Goal: Find specific page/section: Find specific page/section

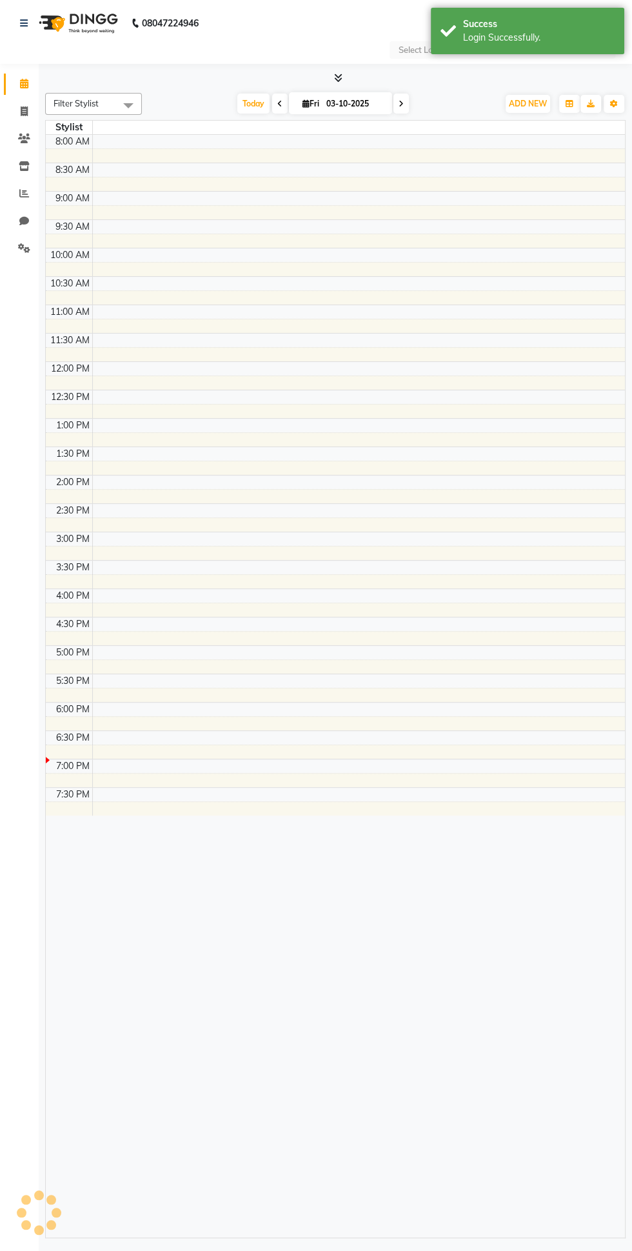
select select "en"
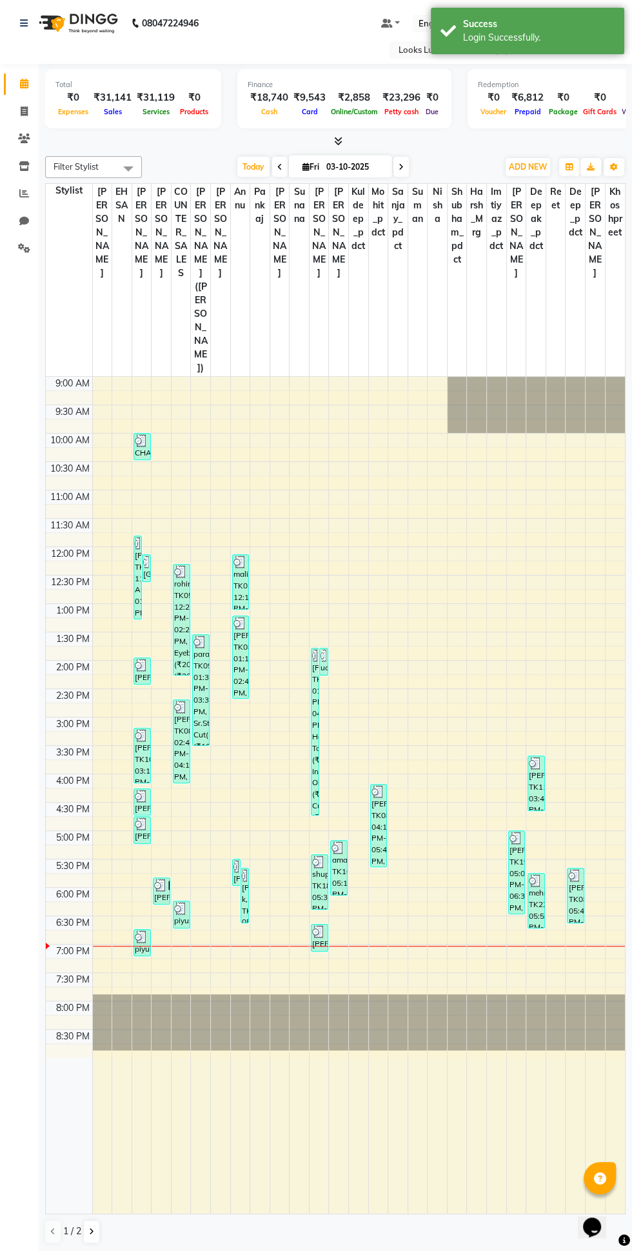
click at [337, 141] on icon at bounding box center [338, 141] width 8 height 10
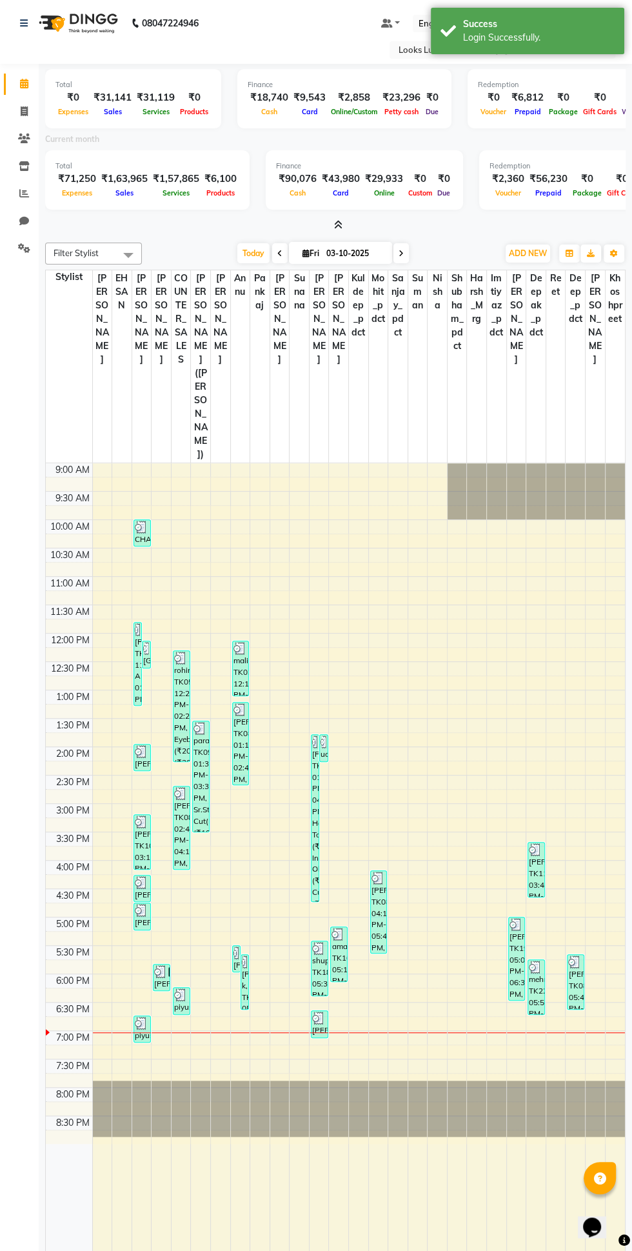
click at [337, 225] on icon at bounding box center [338, 225] width 8 height 10
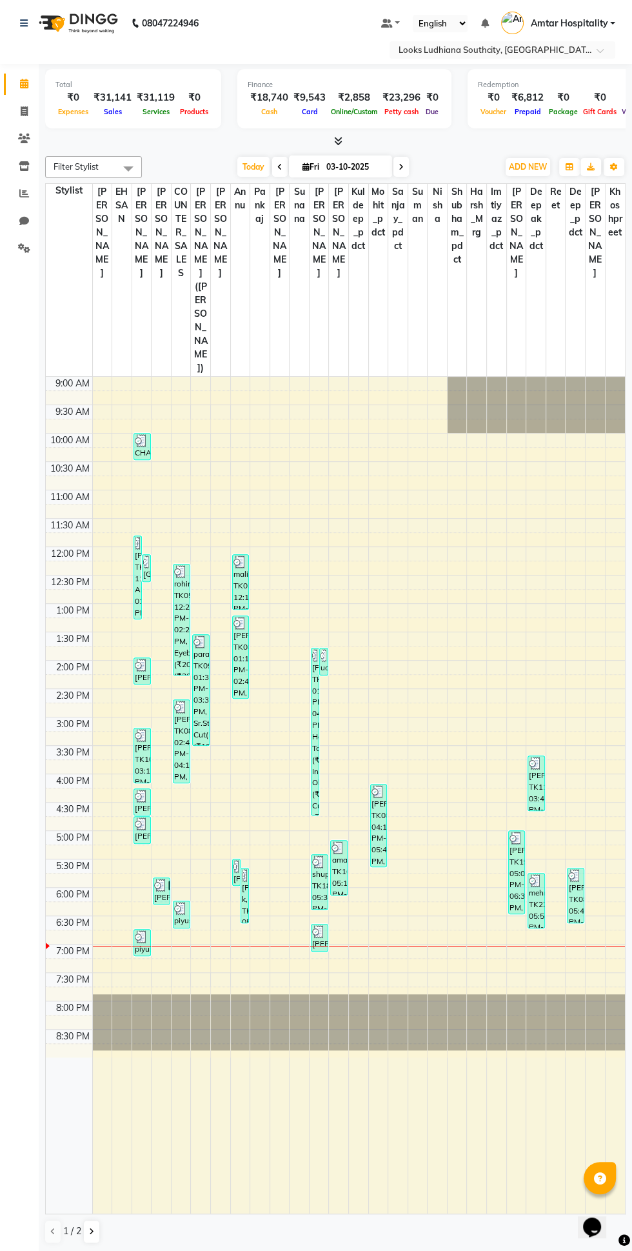
click at [339, 141] on icon at bounding box center [338, 141] width 8 height 10
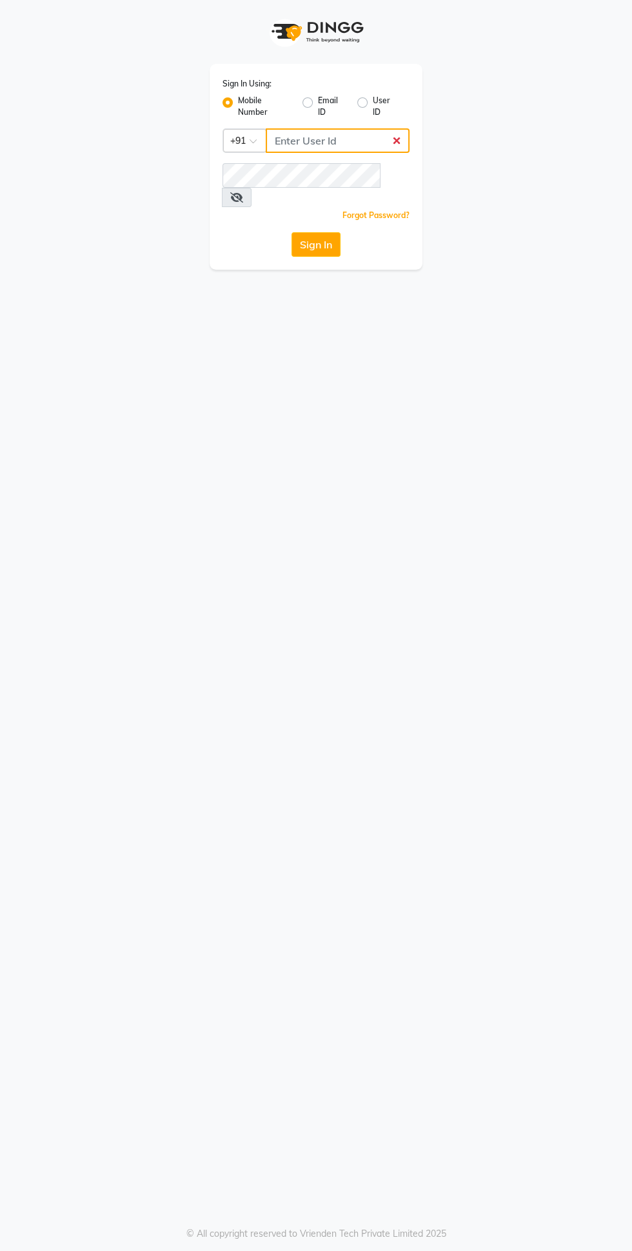
type input "9878693179"
click at [292, 232] on button "Sign In" at bounding box center [316, 244] width 49 height 25
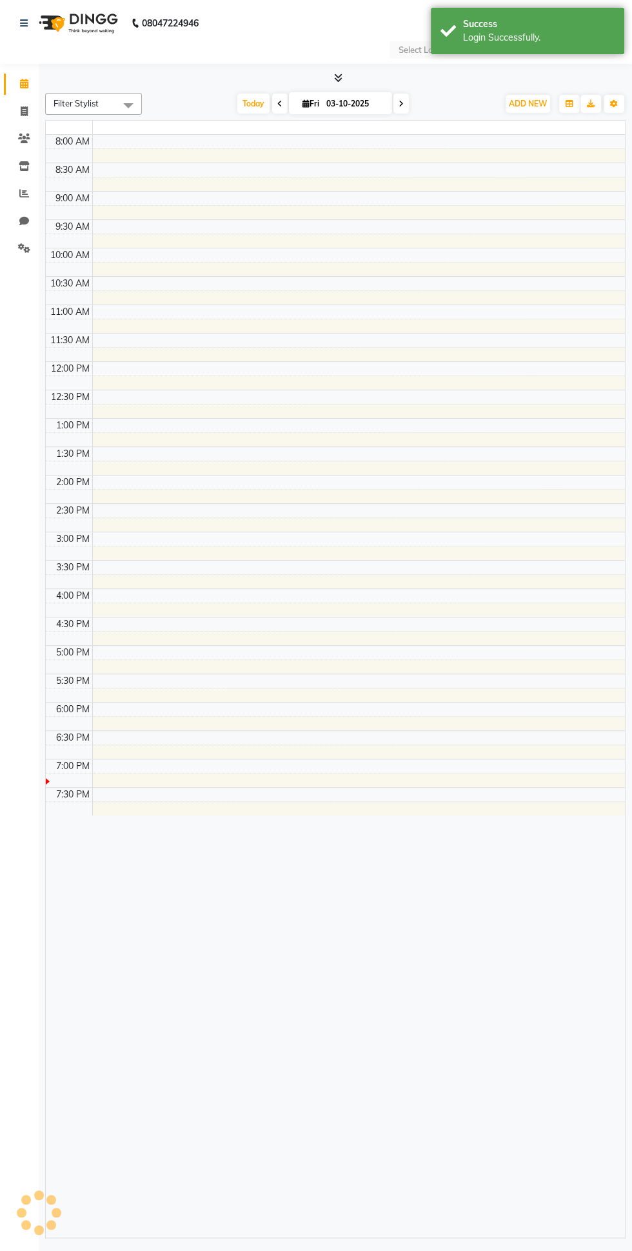
click at [292, 236] on td at bounding box center [358, 241] width 533 height 14
select select "en"
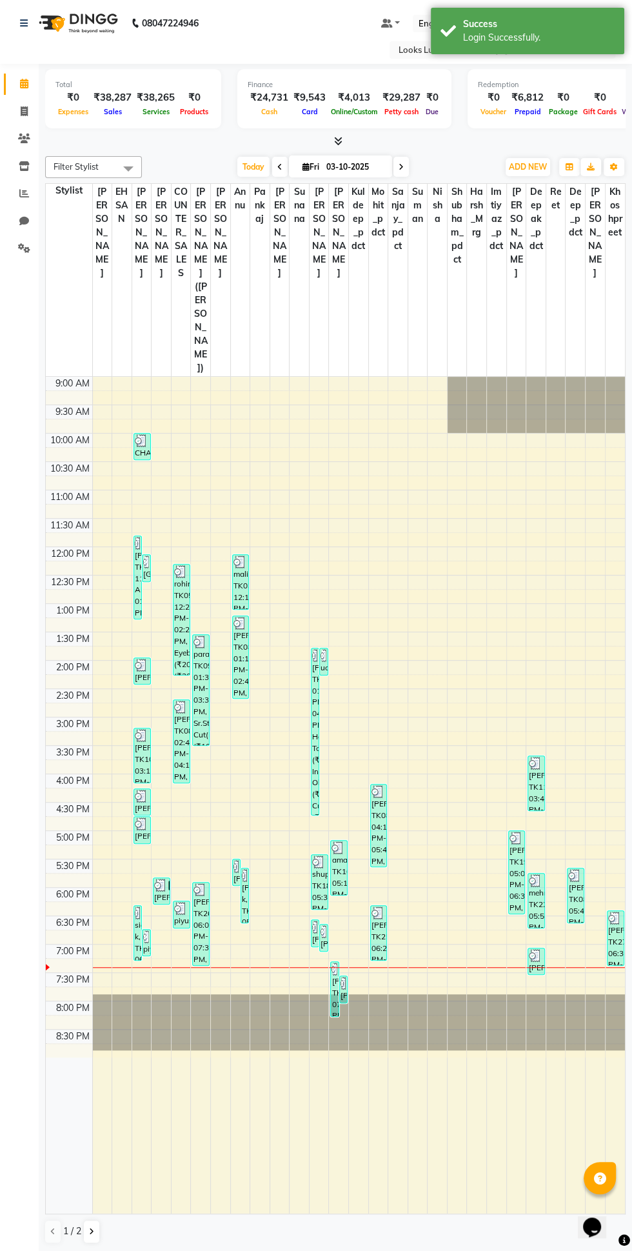
click at [338, 166] on input "03-10-2025" at bounding box center [355, 166] width 65 height 19
select select "10"
select select "2025"
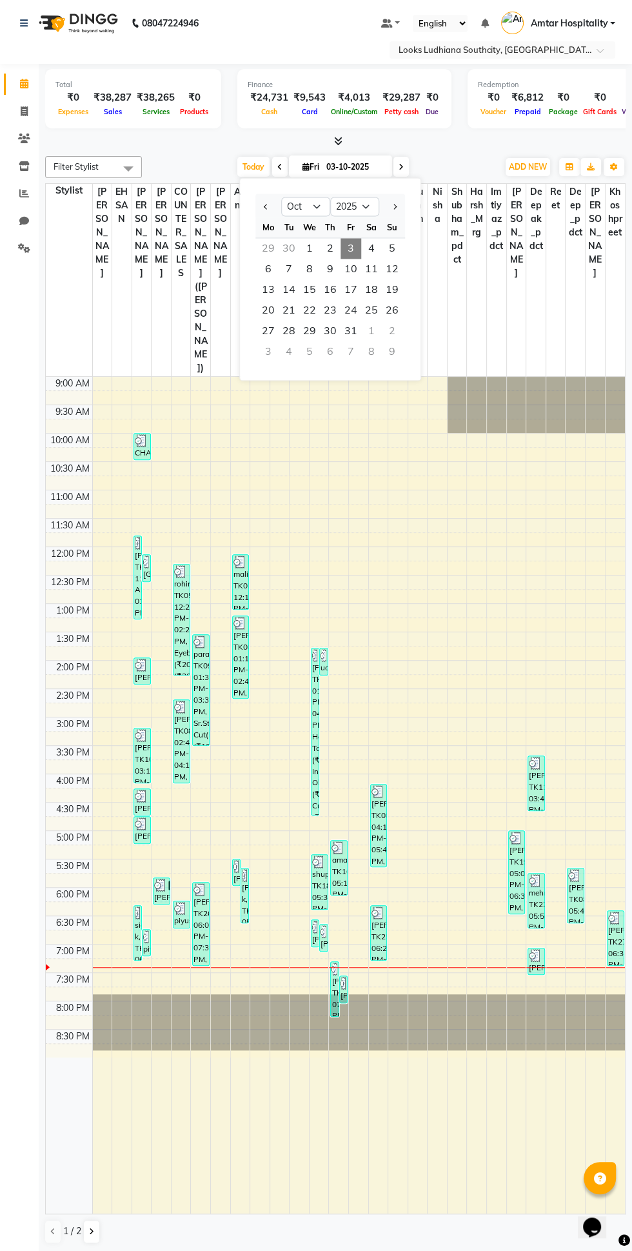
click at [158, 532] on td at bounding box center [358, 539] width 533 height 14
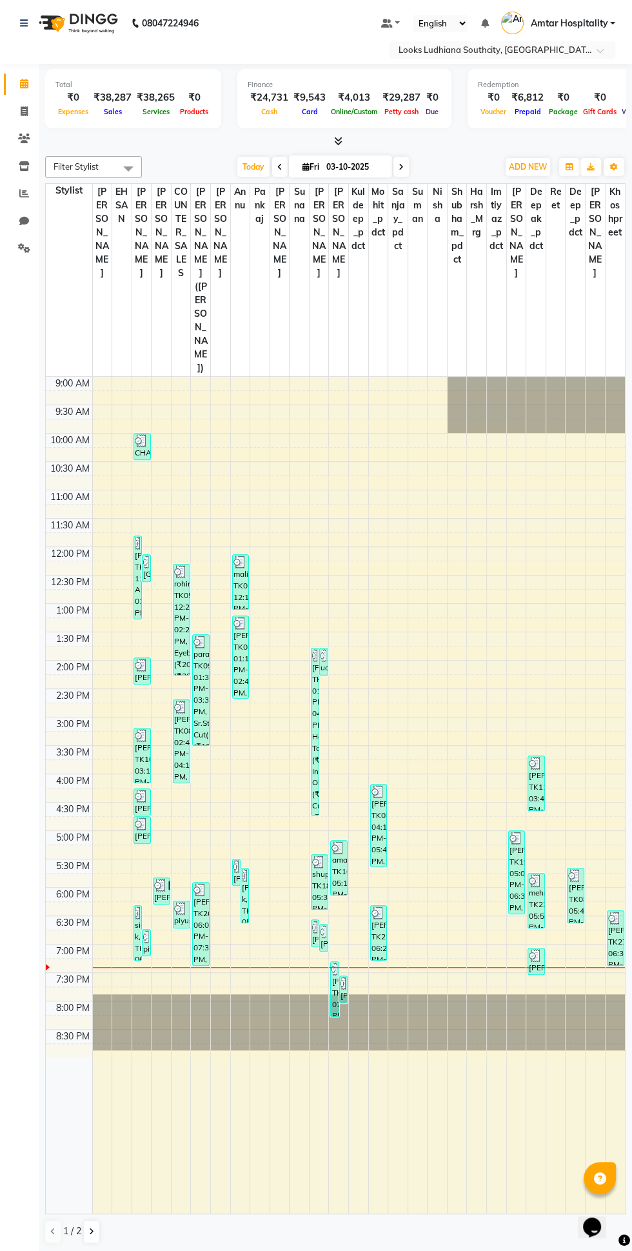
click at [339, 166] on input "03-10-2025" at bounding box center [355, 166] width 65 height 19
select select "10"
select select "2025"
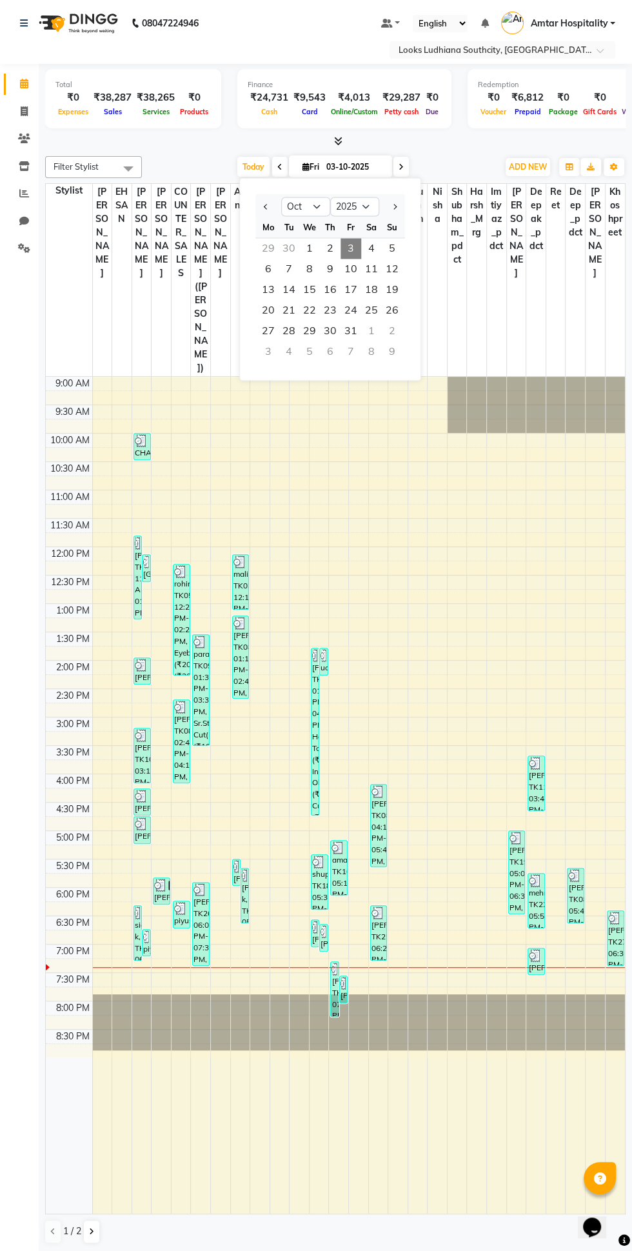
click at [309, 121] on div "Finance ₹24,731 Cash ₹9,543 Card ₹4,013 Online/Custom ₹29,287 Petty cash ₹0 Due" at bounding box center [344, 98] width 214 height 59
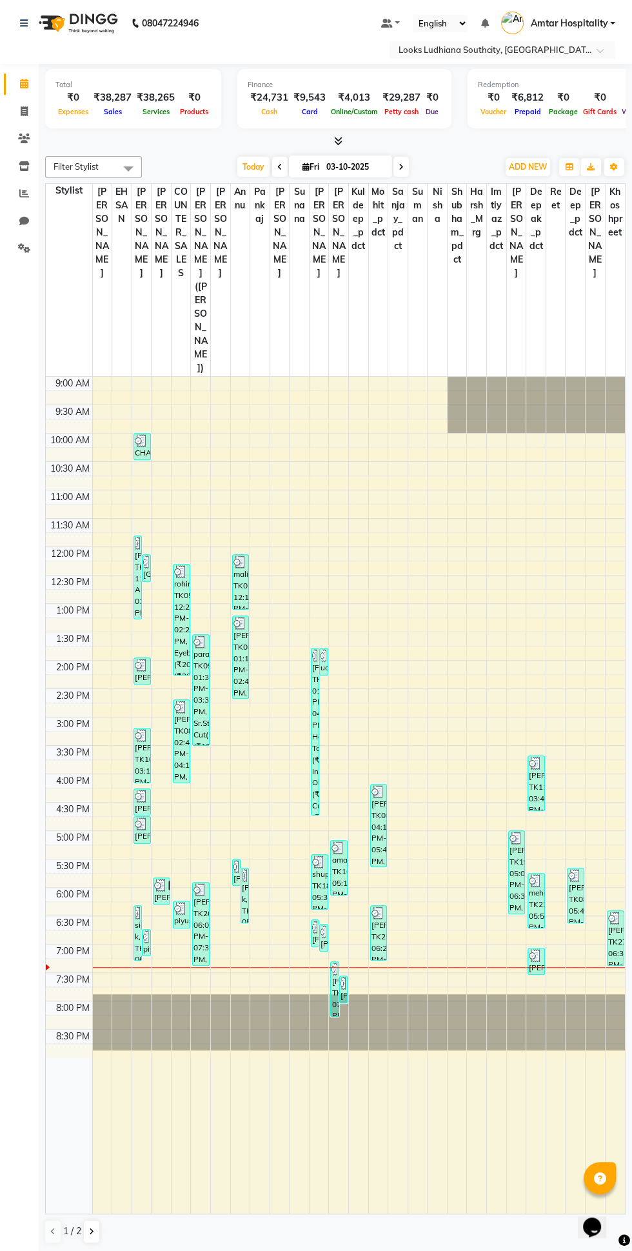
click at [334, 141] on icon at bounding box center [338, 141] width 8 height 10
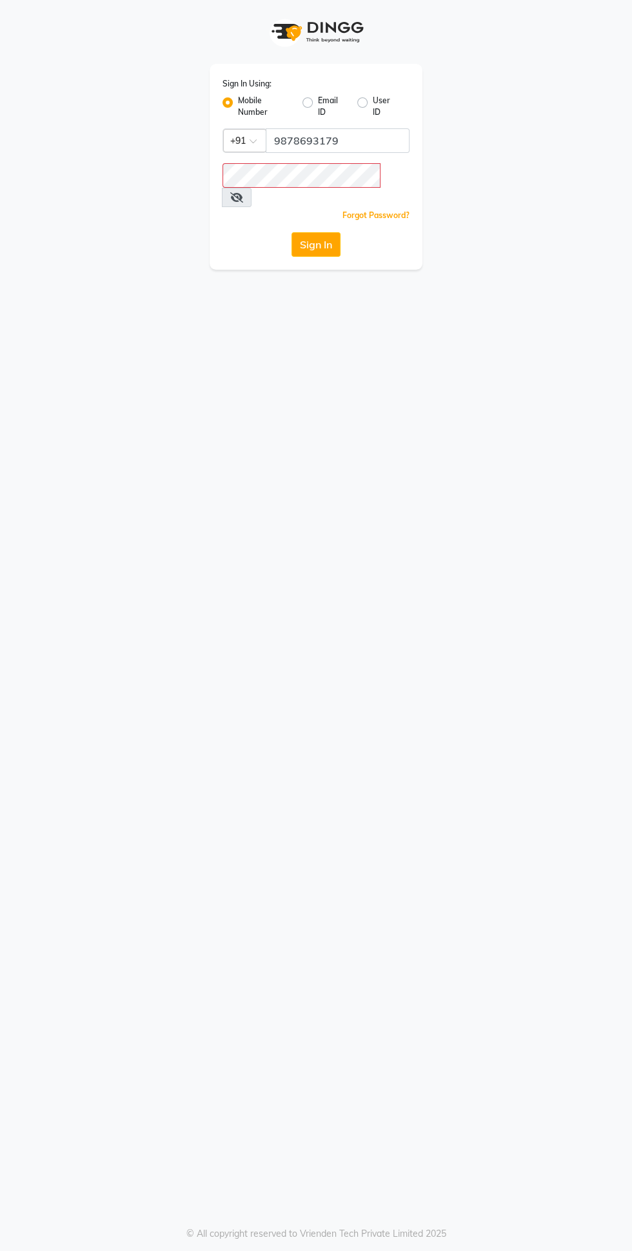
click at [292, 232] on button "Sign In" at bounding box center [316, 244] width 49 height 25
click at [327, 232] on button "Sign In" at bounding box center [316, 244] width 49 height 25
click at [329, 234] on button "Sign In" at bounding box center [316, 244] width 49 height 25
click at [354, 143] on input "Username" at bounding box center [338, 140] width 144 height 25
type input "9878693179"
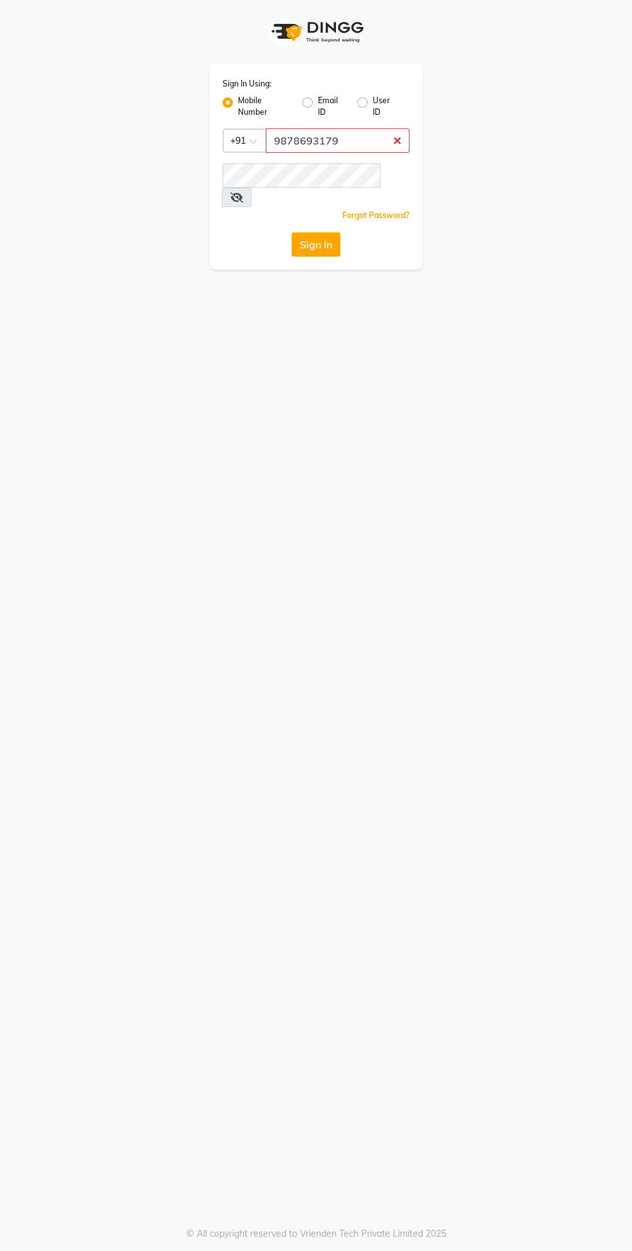
click at [292, 232] on button "Sign In" at bounding box center [316, 244] width 49 height 25
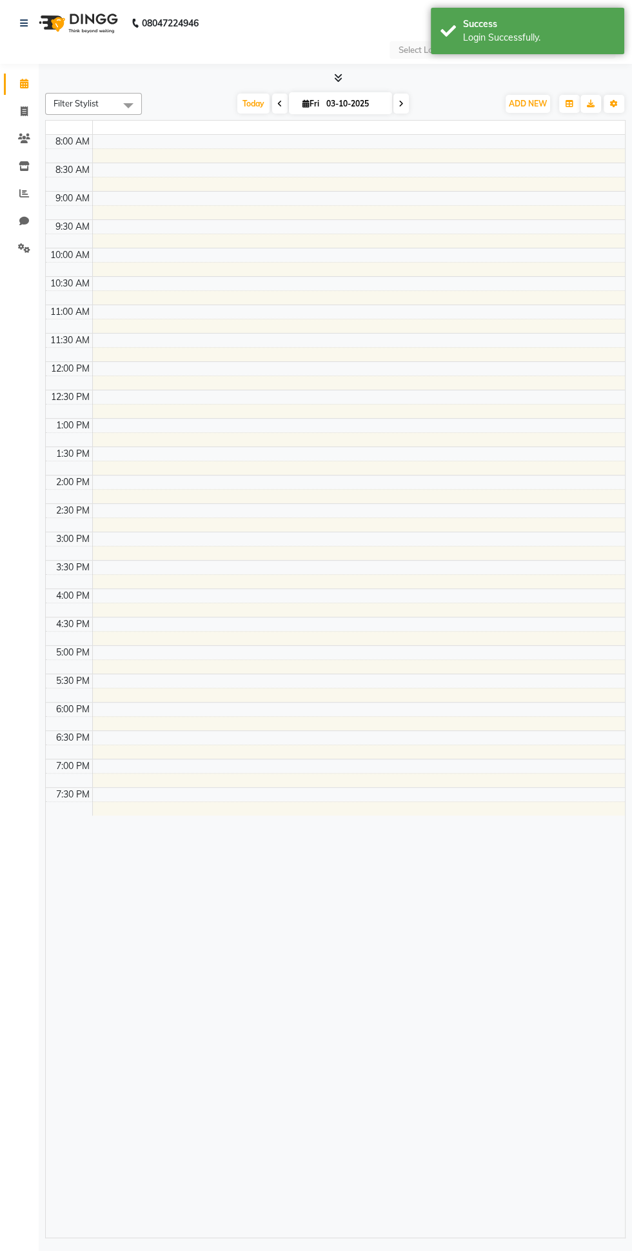
select select "en"
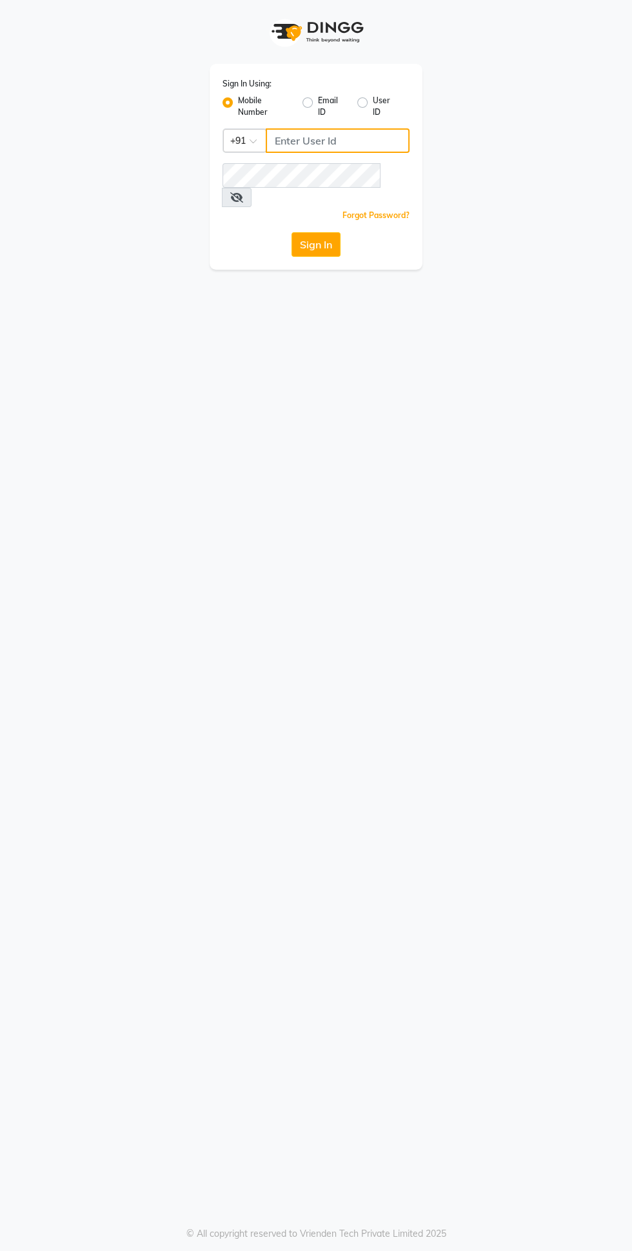
click at [332, 142] on input "Username" at bounding box center [338, 140] width 144 height 25
type input "9878693179"
click at [292, 232] on button "Sign In" at bounding box center [316, 244] width 49 height 25
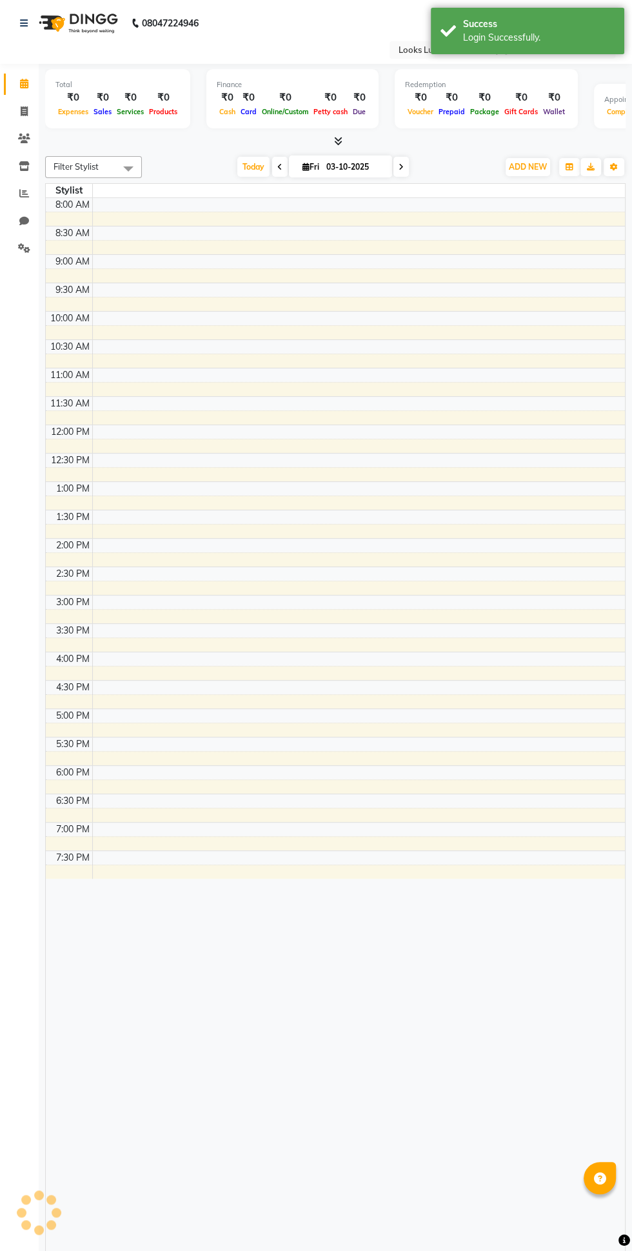
select select "en"
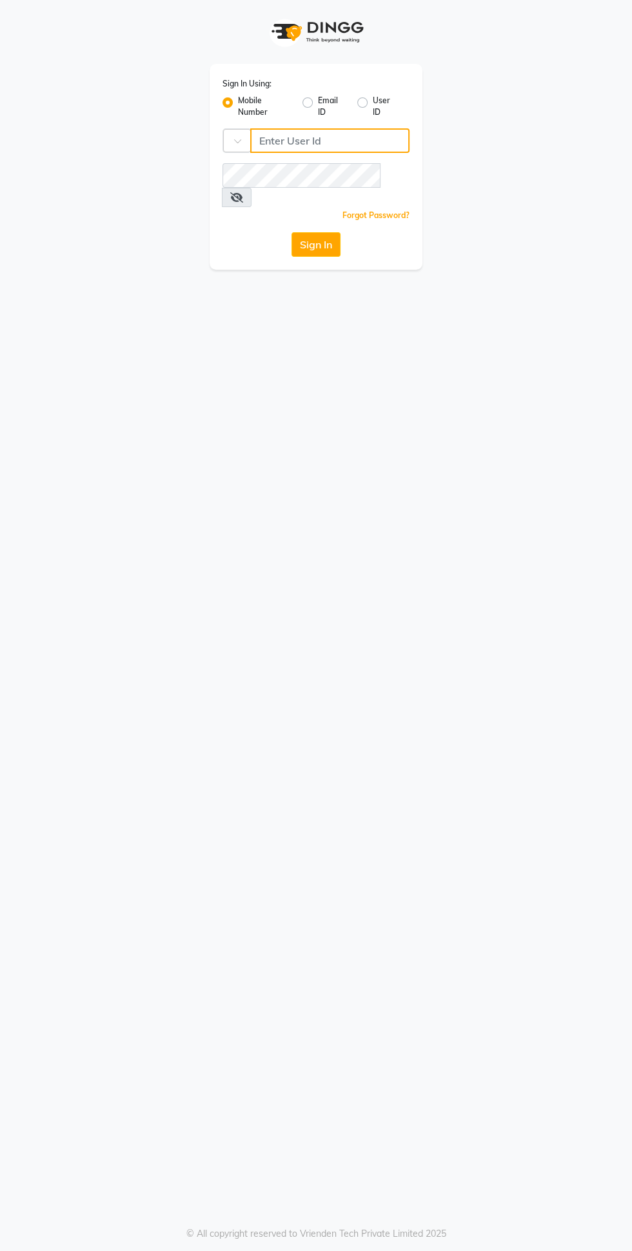
click at [332, 135] on input "Username" at bounding box center [329, 140] width 159 height 25
type input "9878693179"
click at [292, 232] on button "Sign In" at bounding box center [316, 244] width 49 height 25
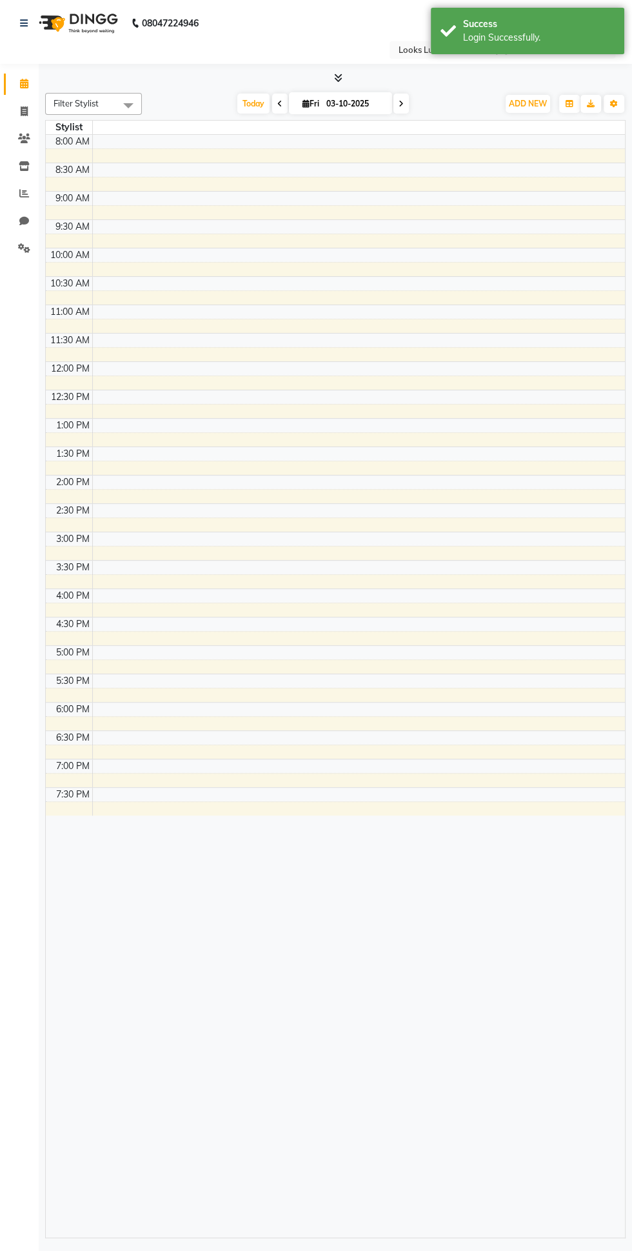
select select "en"
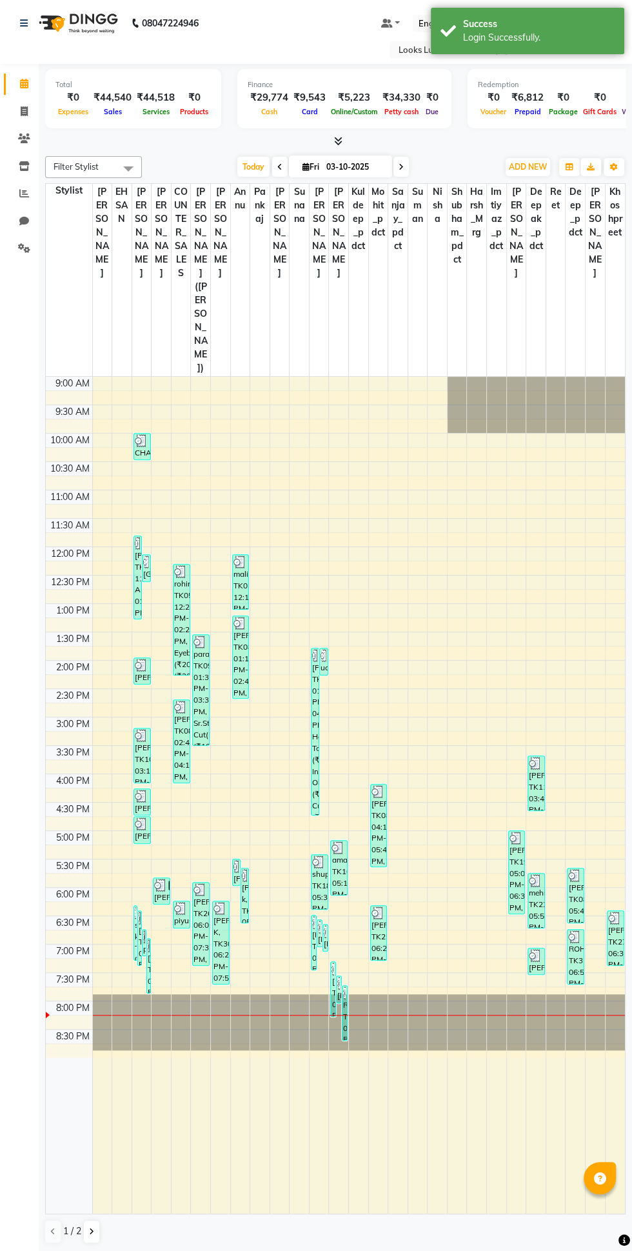
click at [339, 139] on icon at bounding box center [338, 141] width 8 height 10
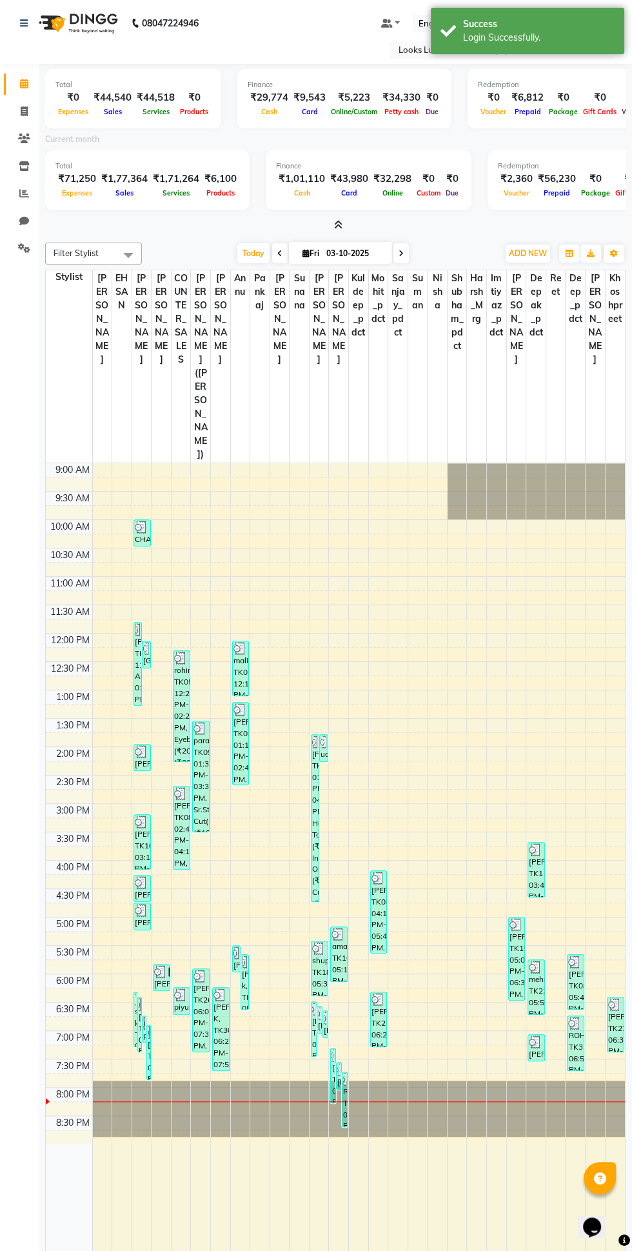
click at [278, 254] on icon at bounding box center [279, 254] width 5 height 8
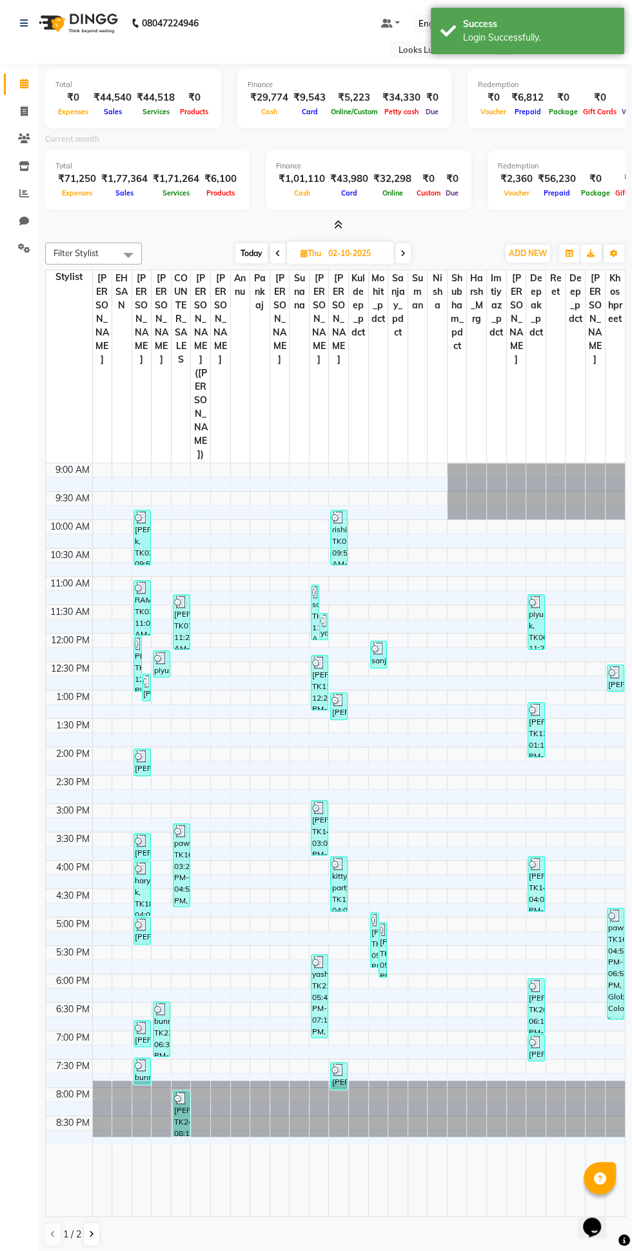
click at [276, 253] on icon at bounding box center [278, 254] width 5 height 8
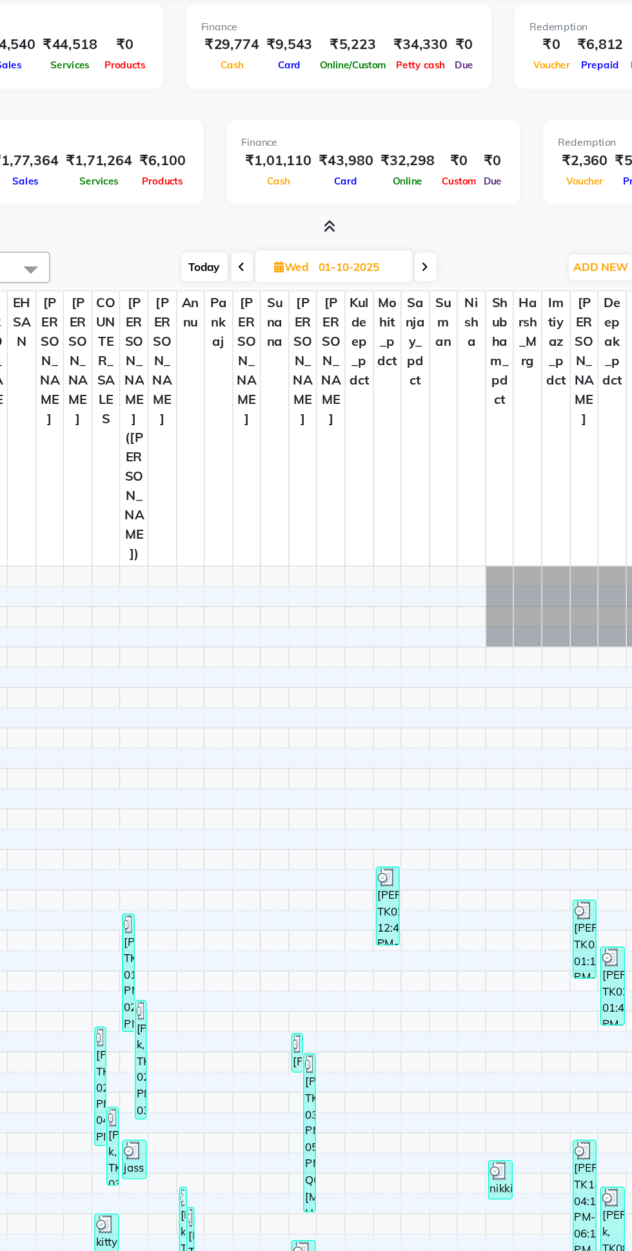
click at [405, 253] on icon at bounding box center [405, 254] width 5 height 8
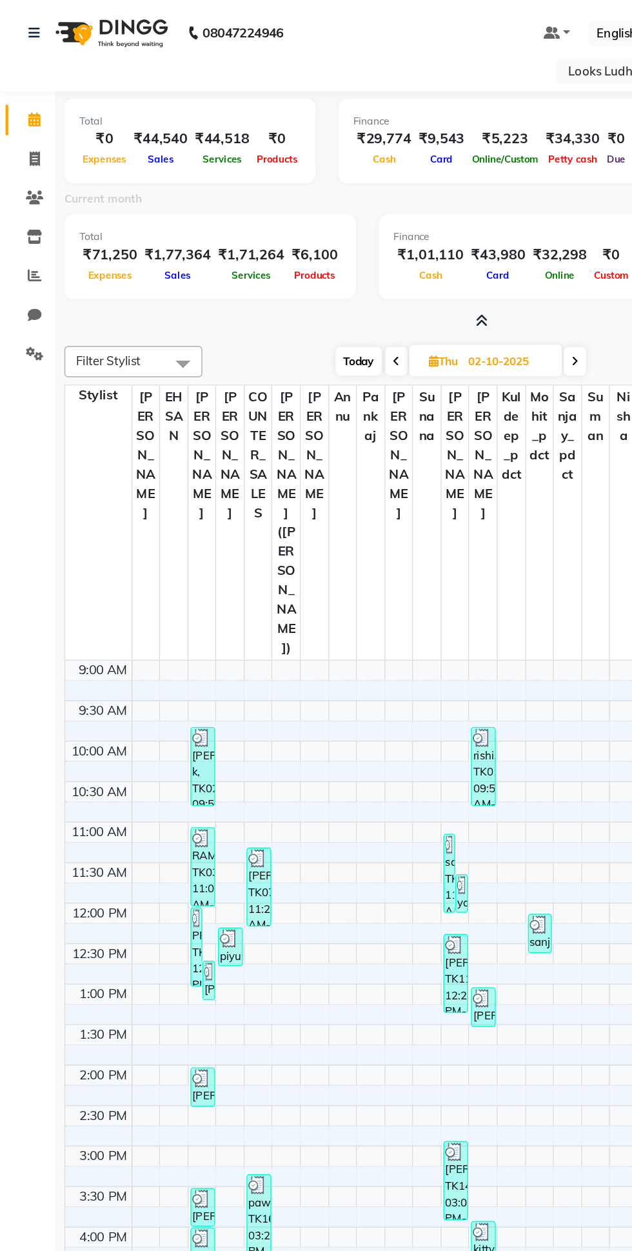
click at [402, 256] on icon at bounding box center [403, 254] width 5 height 8
type input "03-10-2025"
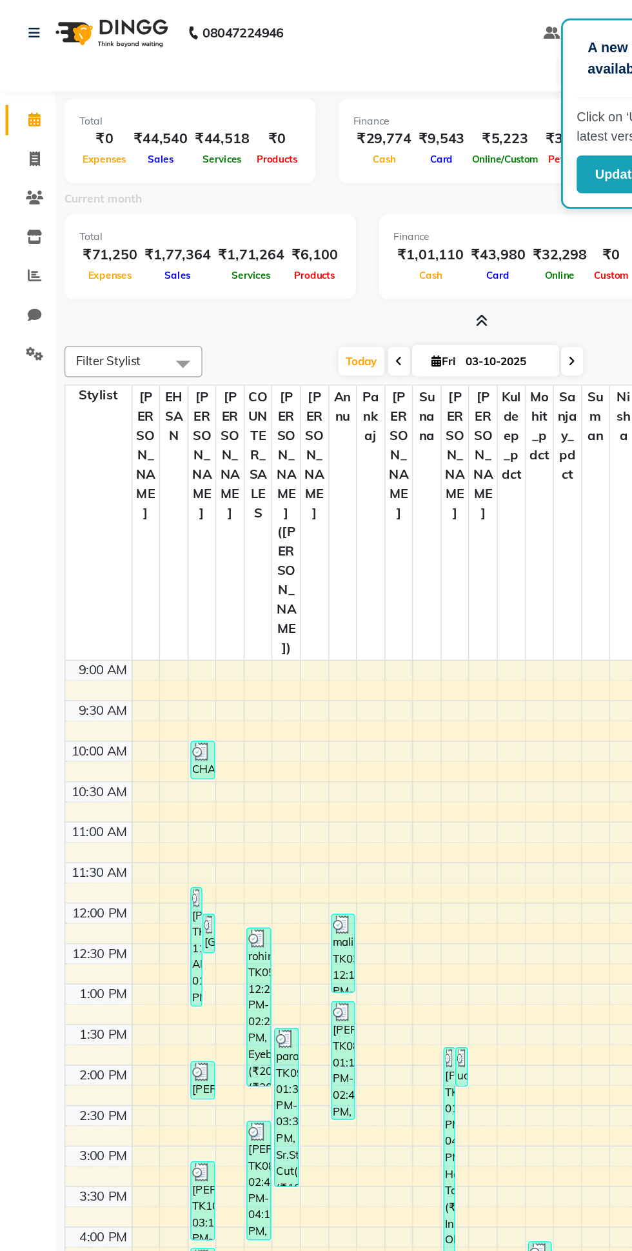
click at [101, 246] on span "Filter Stylist" at bounding box center [93, 254] width 97 height 22
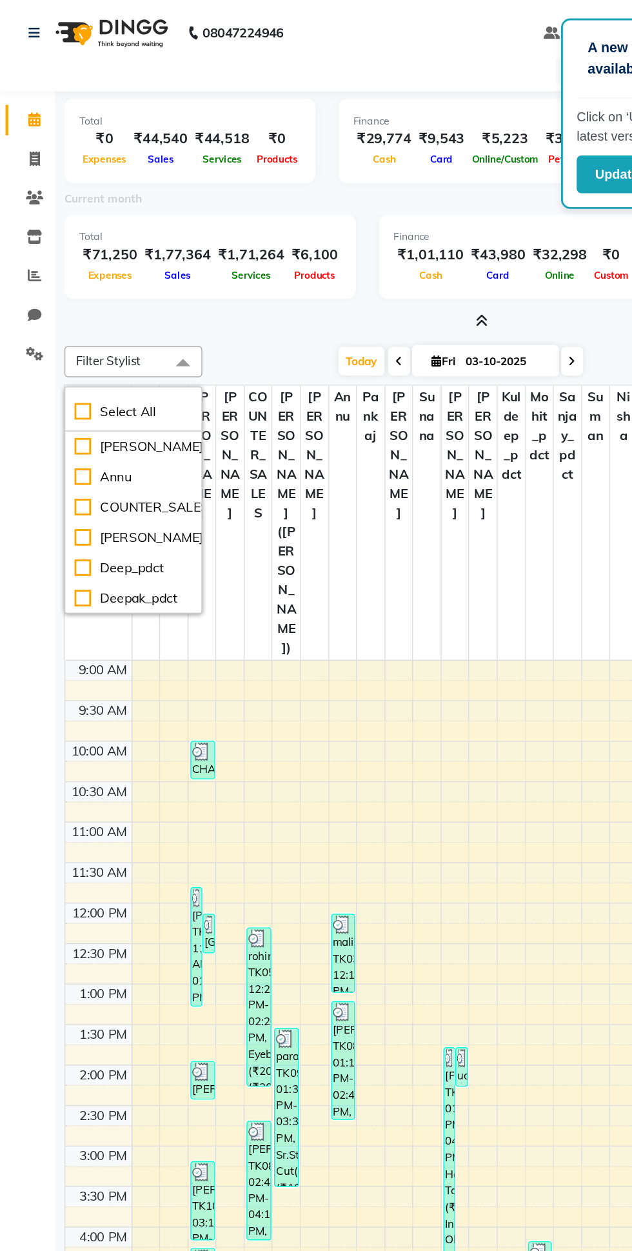
click at [354, 477] on td at bounding box center [358, 484] width 533 height 14
